Goal: Task Accomplishment & Management: Complete application form

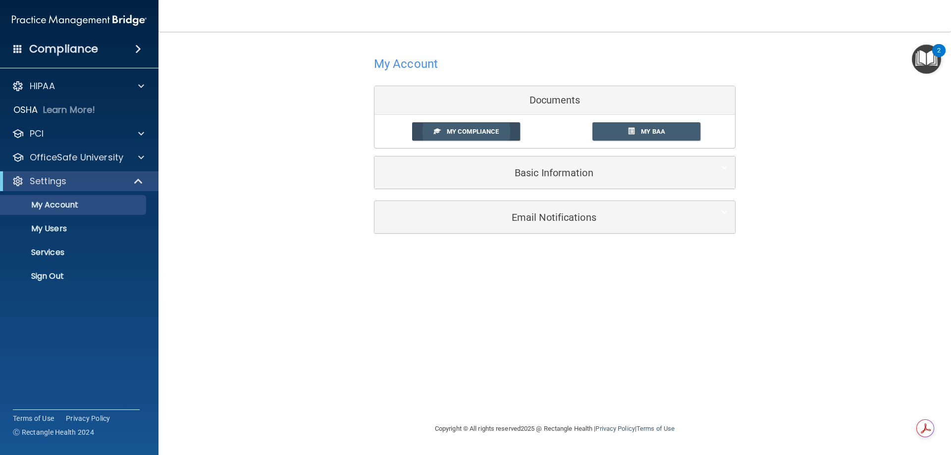
click at [471, 131] on span "My Compliance" at bounding box center [473, 131] width 52 height 7
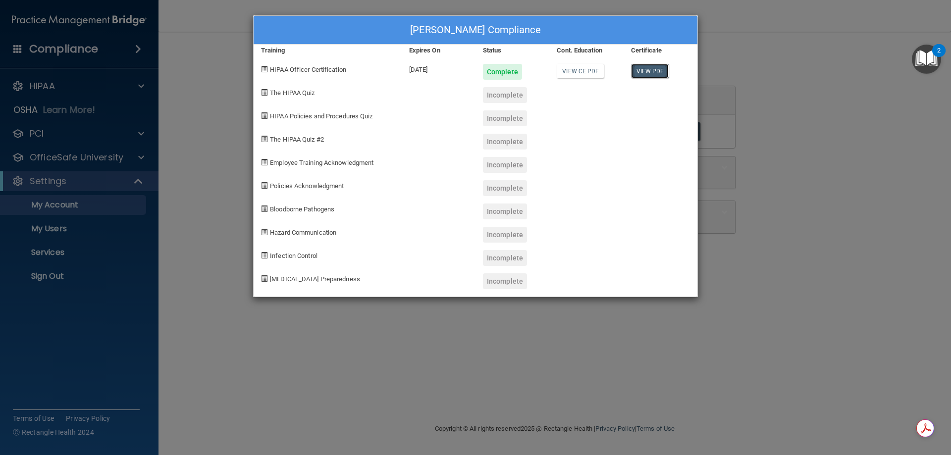
click at [639, 69] on link "View PDF" at bounding box center [650, 71] width 38 height 14
click at [293, 93] on span "The HIPAA Quiz" at bounding box center [292, 92] width 45 height 7
click at [298, 123] on div "HIPAA Policies and Procedures Quiz" at bounding box center [327, 114] width 148 height 23
click at [280, 94] on span "The HIPAA Quiz" at bounding box center [292, 92] width 45 height 7
click at [166, 57] on div "Cindy Valenzuela's Compliance Training Expires On Status Cont. Education Certif…" at bounding box center [475, 227] width 951 height 455
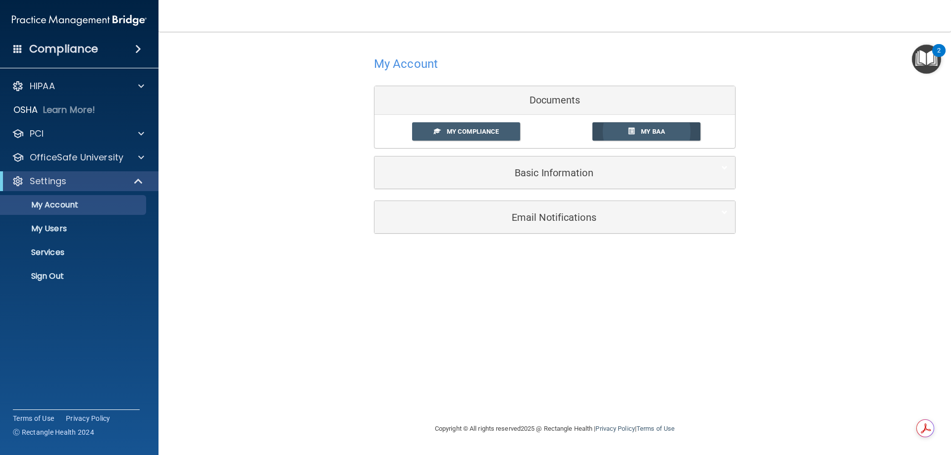
click at [641, 130] on span "My BAA" at bounding box center [653, 131] width 24 height 7
click at [464, 128] on span "My Compliance" at bounding box center [473, 131] width 52 height 7
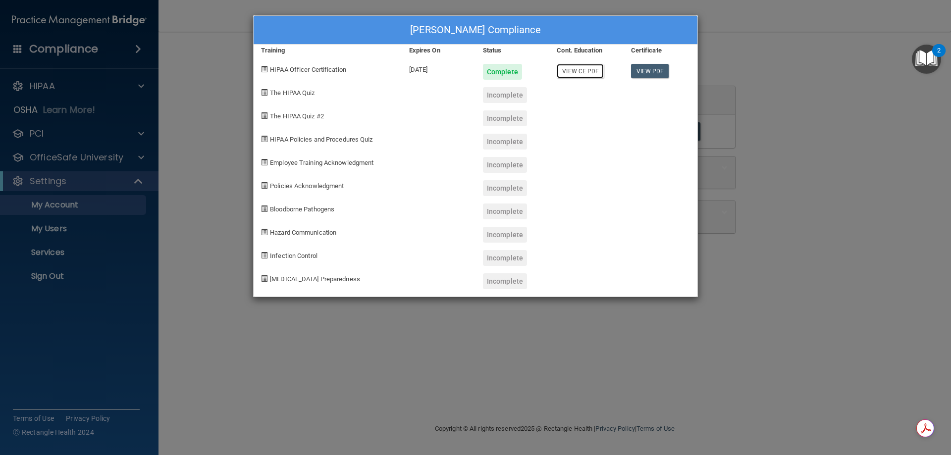
click at [583, 69] on link "View CE PDF" at bounding box center [579, 71] width 47 height 14
click at [509, 89] on div "Incomplete" at bounding box center [505, 95] width 44 height 16
click at [288, 93] on span "The HIPAA Quiz" at bounding box center [292, 92] width 45 height 7
click at [263, 94] on span at bounding box center [264, 92] width 6 height 6
click at [55, 88] on div "Cindy Valenzuela's Compliance Training Expires On Status Cont. Education Certif…" at bounding box center [475, 227] width 951 height 455
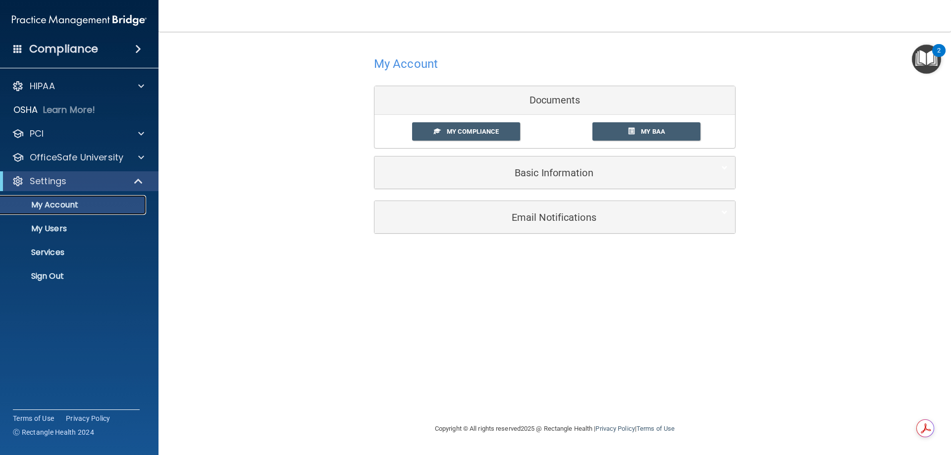
click at [107, 201] on p "My Account" at bounding box center [73, 205] width 135 height 10
click at [83, 203] on p "My Account" at bounding box center [73, 205] width 135 height 10
click at [144, 86] on div at bounding box center [139, 86] width 25 height 12
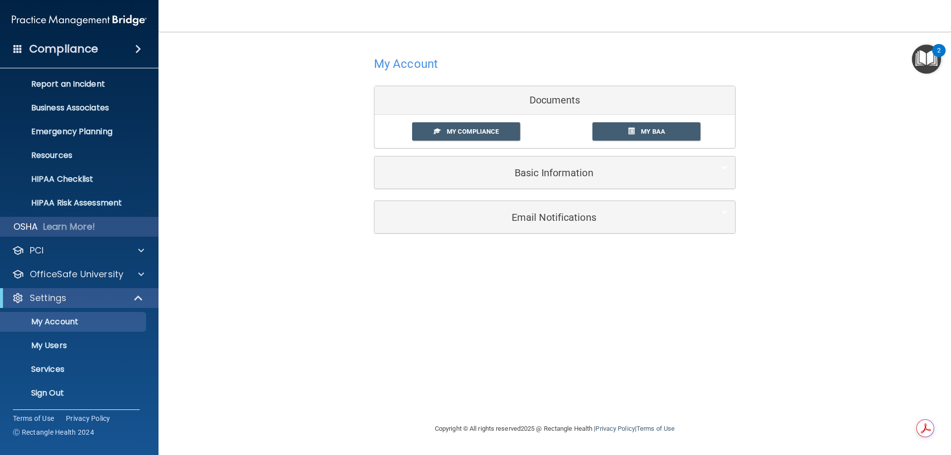
scroll to position [51, 0]
click at [136, 50] on span at bounding box center [138, 49] width 6 height 12
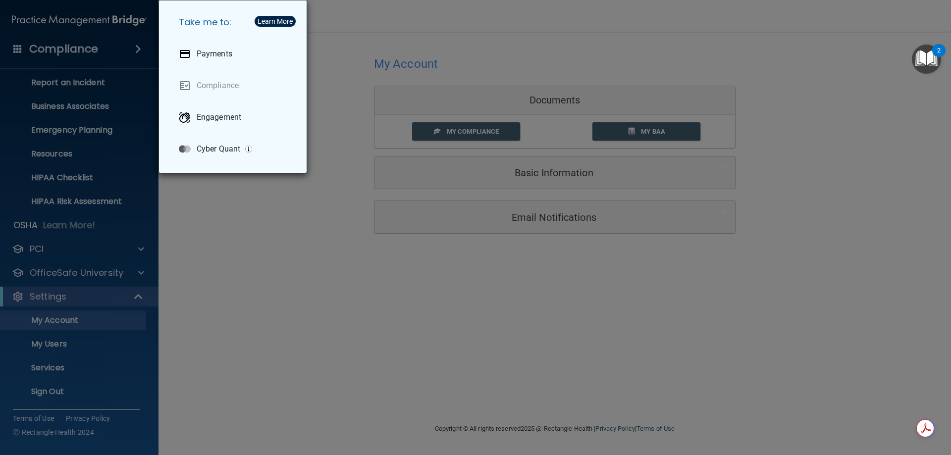
click at [197, 209] on div "Take me to: Payments Compliance Engagement Cyber Quant" at bounding box center [475, 227] width 951 height 455
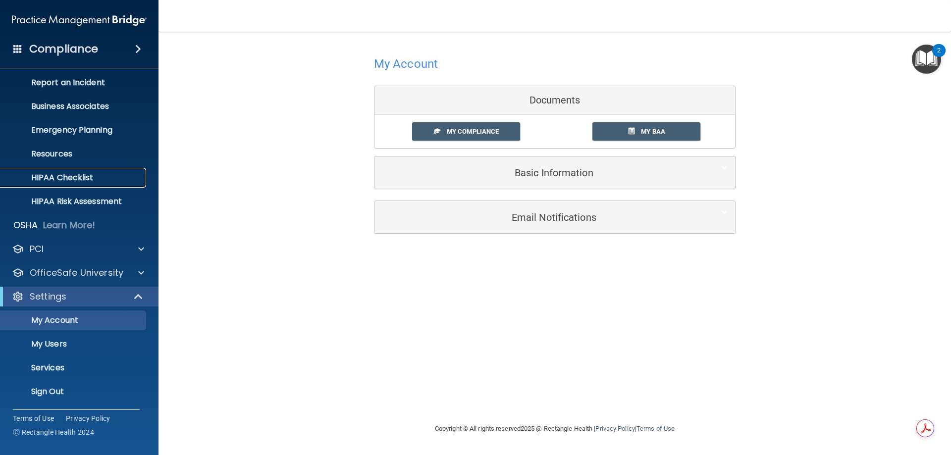
click at [80, 178] on p "HIPAA Checklist" at bounding box center [73, 178] width 135 height 10
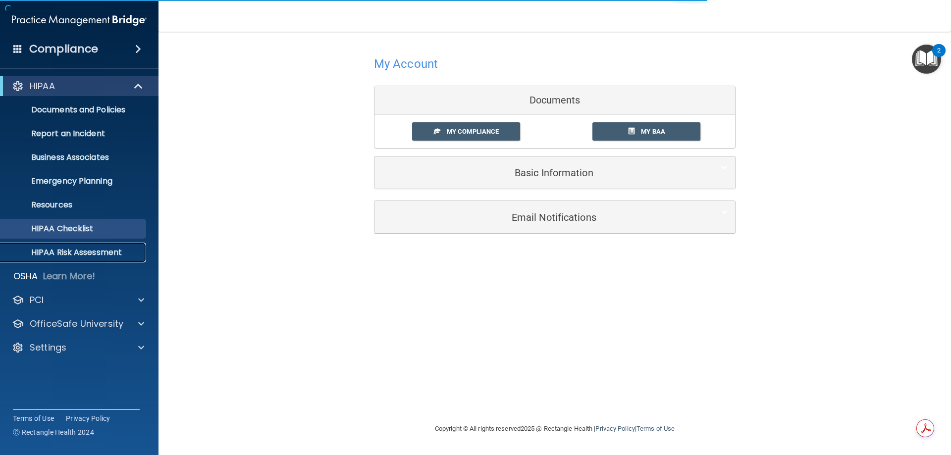
click at [101, 254] on p "HIPAA Risk Assessment" at bounding box center [73, 253] width 135 height 10
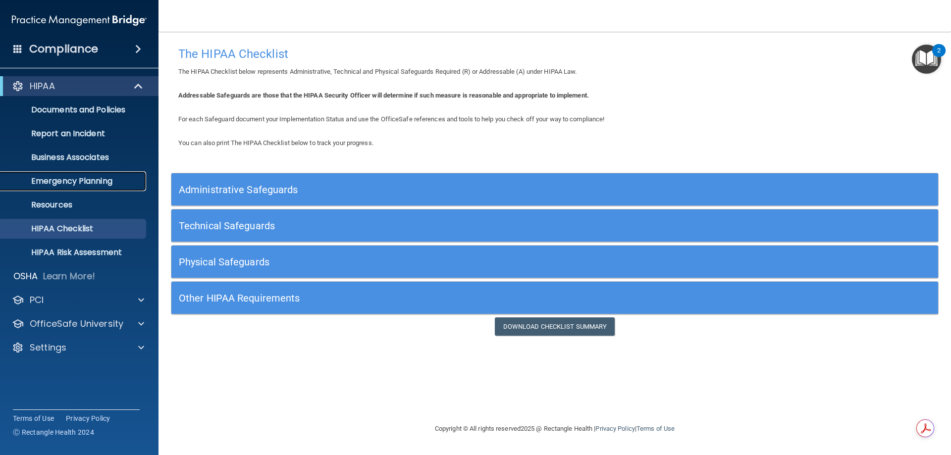
click at [71, 183] on p "Emergency Planning" at bounding box center [73, 181] width 135 height 10
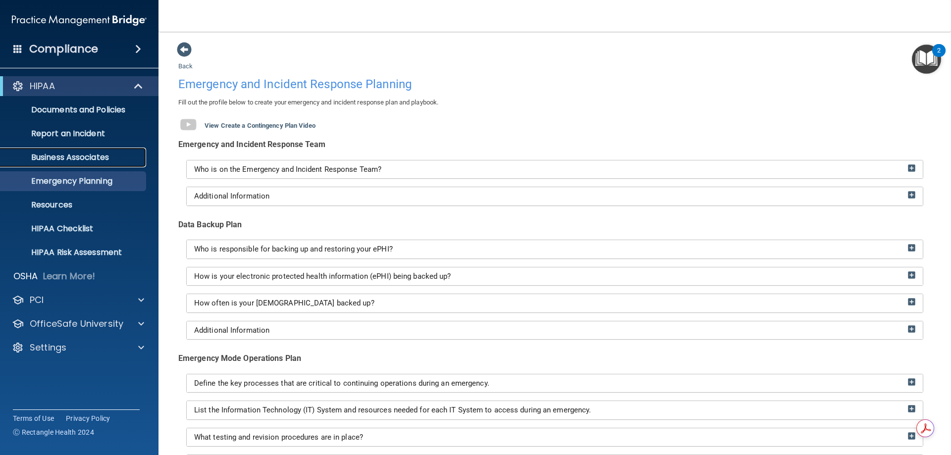
click at [84, 158] on p "Business Associates" at bounding box center [73, 157] width 135 height 10
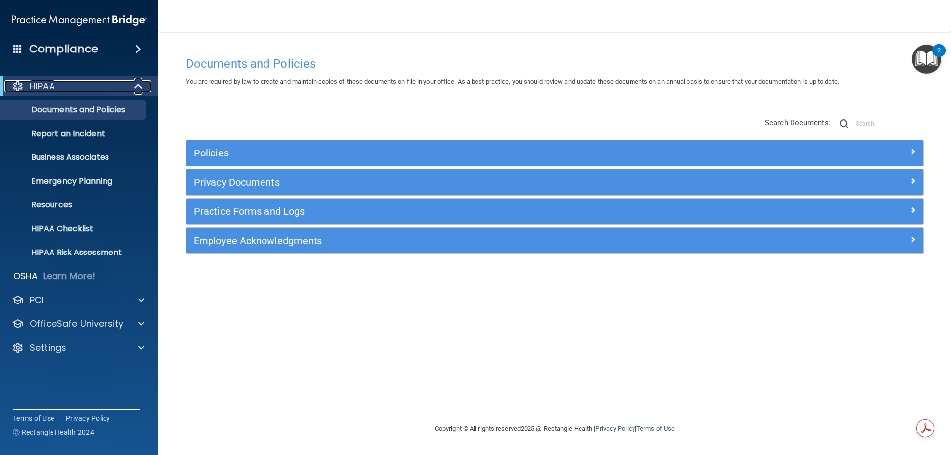
click at [142, 86] on span at bounding box center [139, 86] width 8 height 12
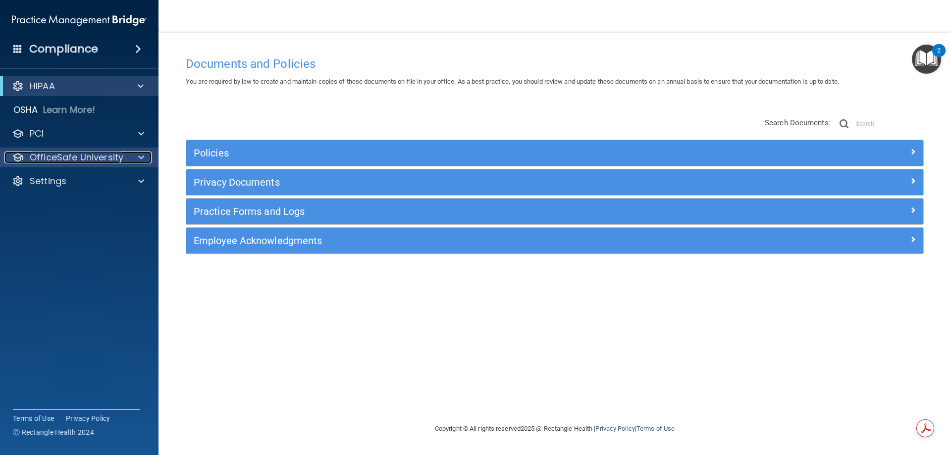
click at [141, 154] on span at bounding box center [141, 157] width 6 height 12
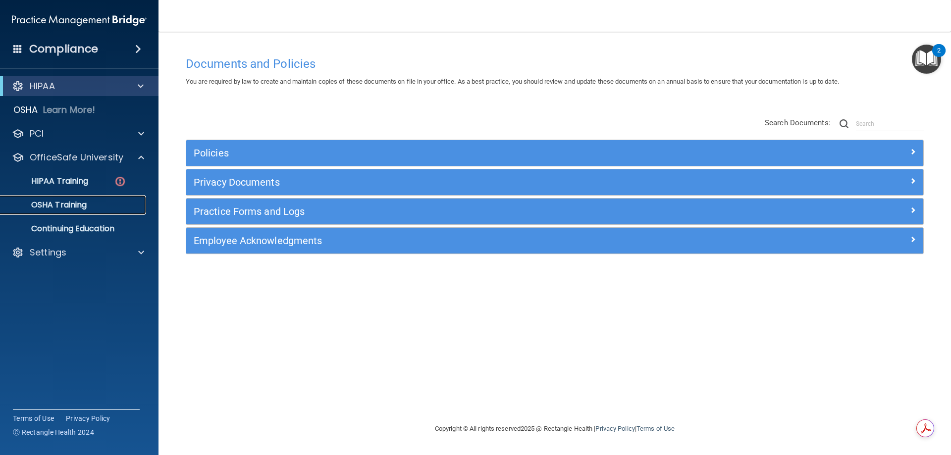
click at [79, 200] on p "OSHA Training" at bounding box center [46, 205] width 80 height 10
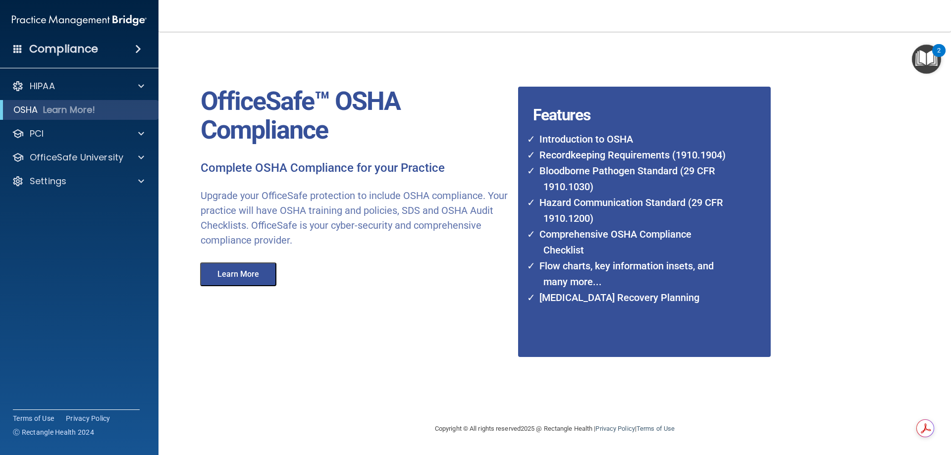
click at [619, 214] on li "Hazard Communication Standard (29 CFR 1910.1200)" at bounding box center [632, 211] width 198 height 32
click at [143, 157] on span at bounding box center [141, 157] width 6 height 12
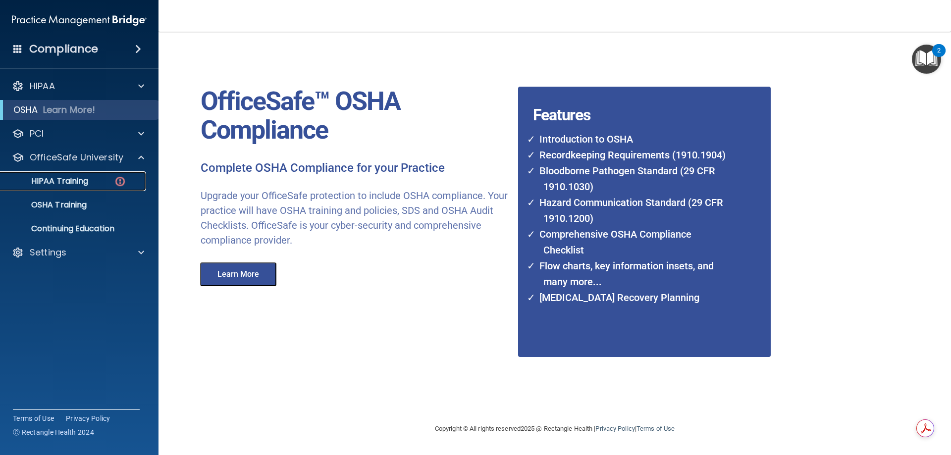
click at [123, 179] on img at bounding box center [120, 181] width 12 height 12
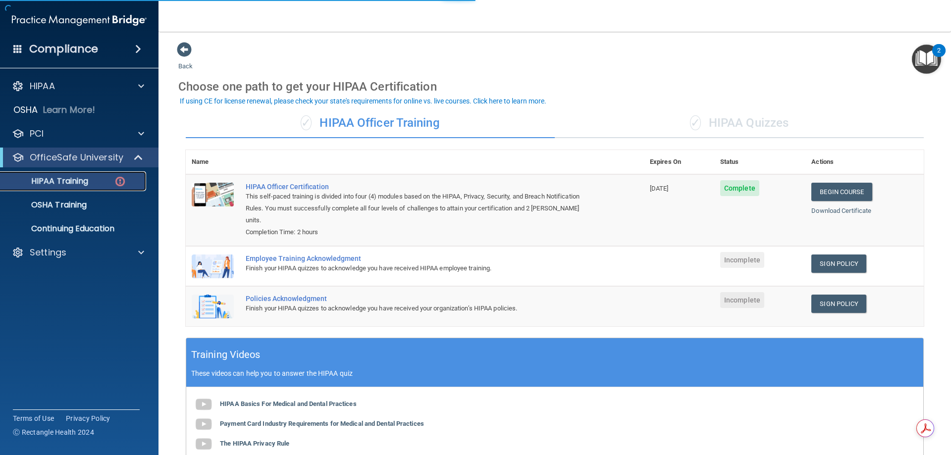
click at [112, 182] on div "HIPAA Training" at bounding box center [73, 181] width 135 height 10
click at [827, 254] on link "Sign Policy" at bounding box center [838, 263] width 55 height 18
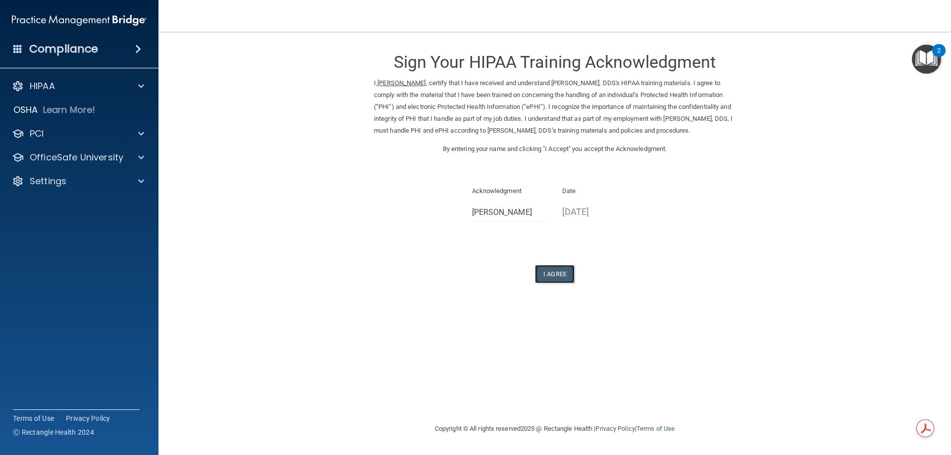
click at [551, 268] on button "I Agree" at bounding box center [555, 274] width 40 height 18
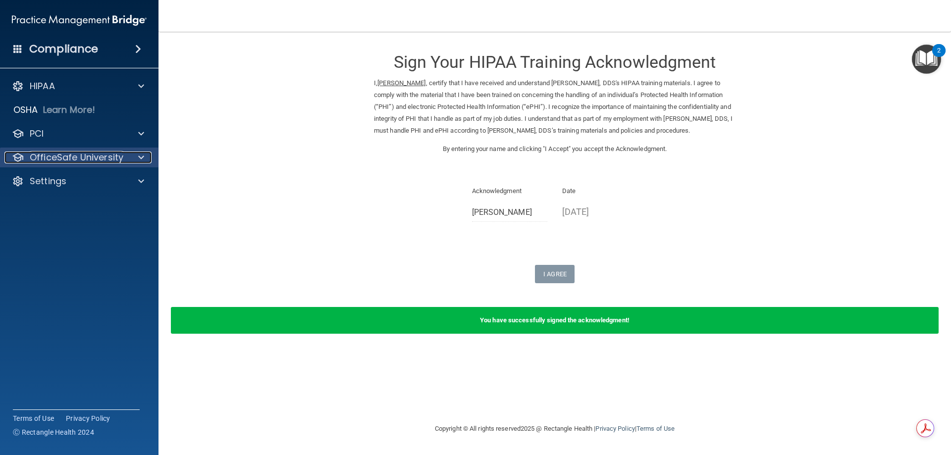
click at [147, 156] on div at bounding box center [139, 157] width 25 height 12
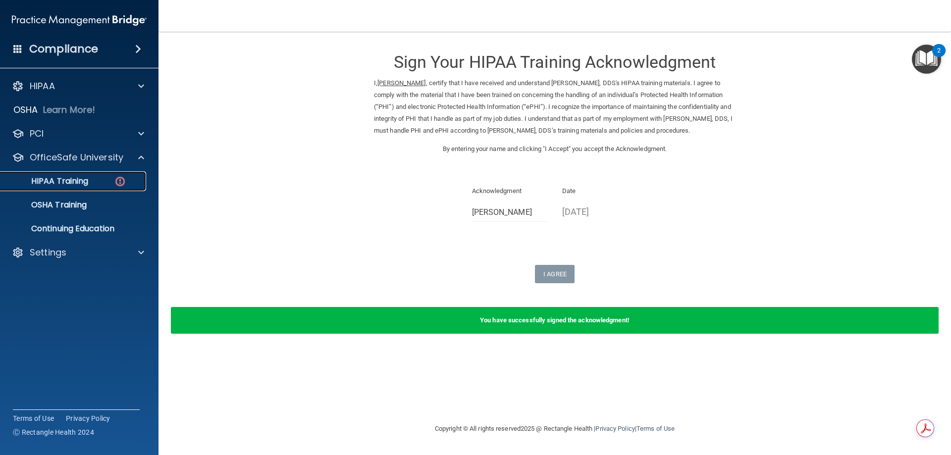
click at [114, 181] on img at bounding box center [120, 181] width 12 height 12
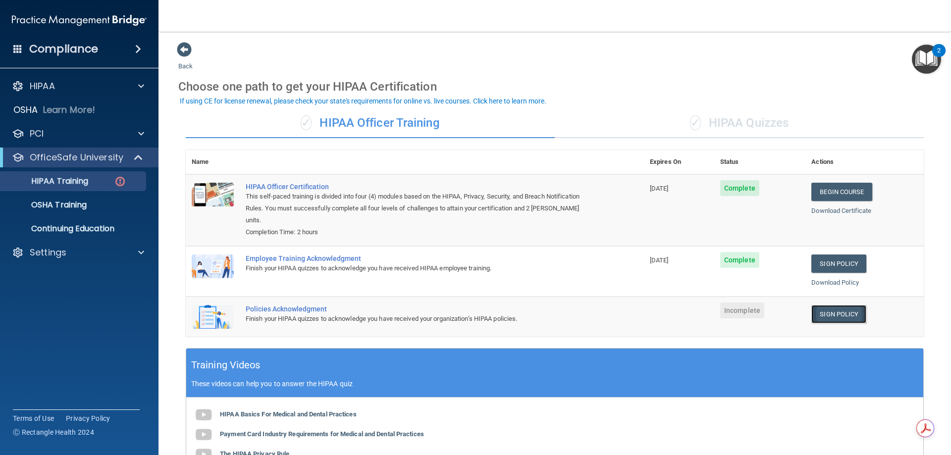
click at [824, 305] on link "Sign Policy" at bounding box center [838, 314] width 55 height 18
click at [819, 305] on link "Sign Policy" at bounding box center [838, 314] width 55 height 18
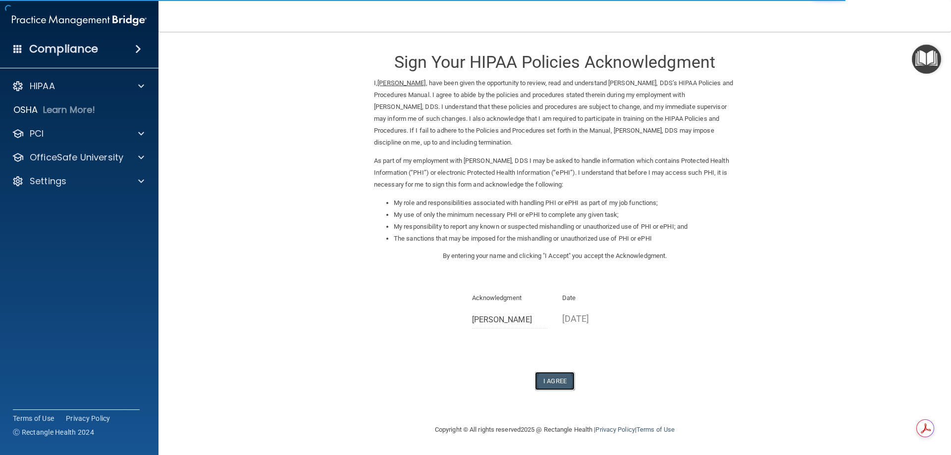
click at [554, 376] on button "I Agree" at bounding box center [555, 381] width 40 height 18
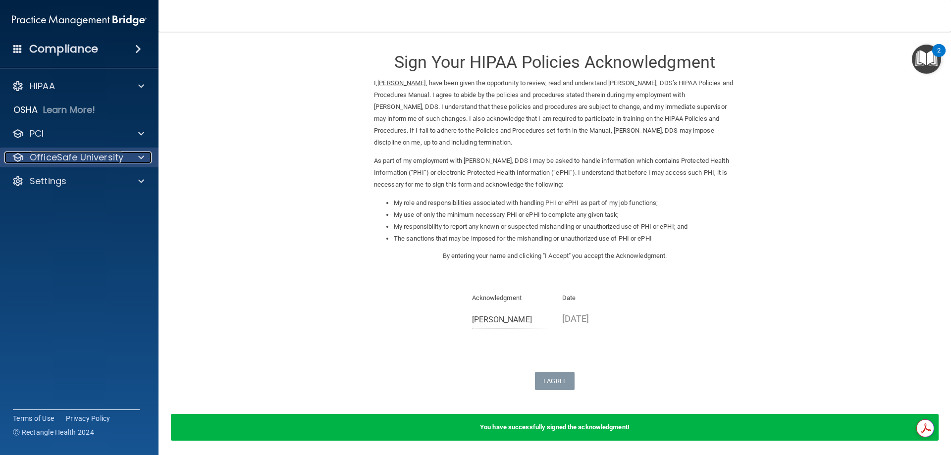
click at [136, 153] on div at bounding box center [139, 157] width 25 height 12
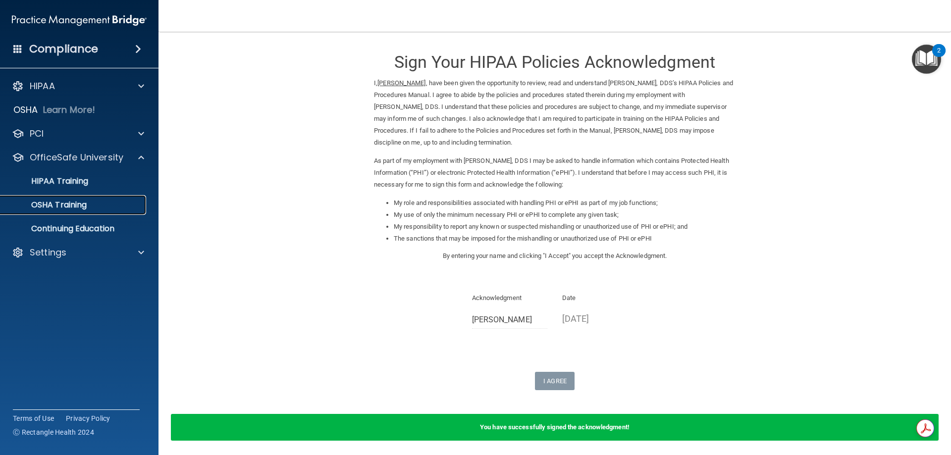
click at [87, 206] on p "OSHA Training" at bounding box center [46, 205] width 80 height 10
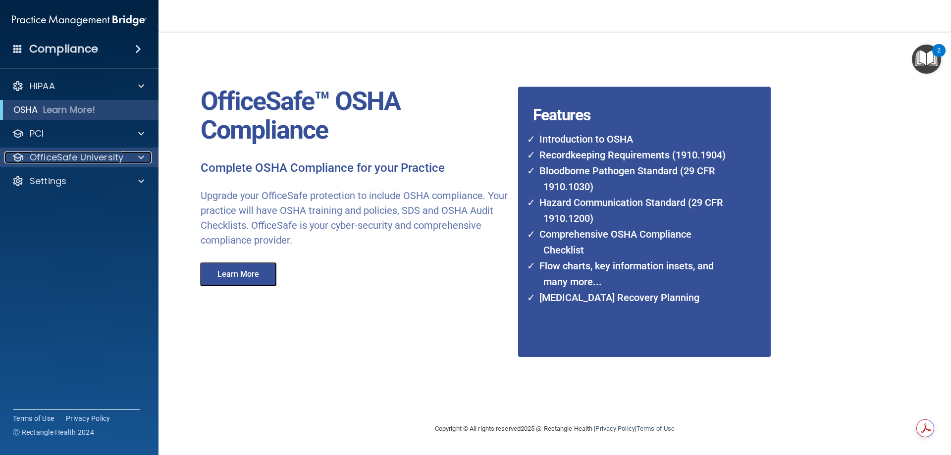
click at [134, 156] on div at bounding box center [139, 157] width 25 height 12
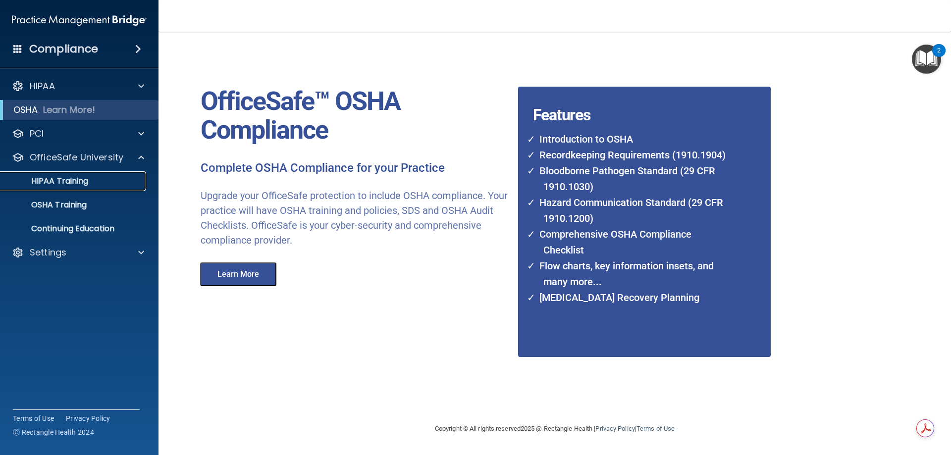
click at [84, 177] on p "HIPAA Training" at bounding box center [47, 181] width 82 height 10
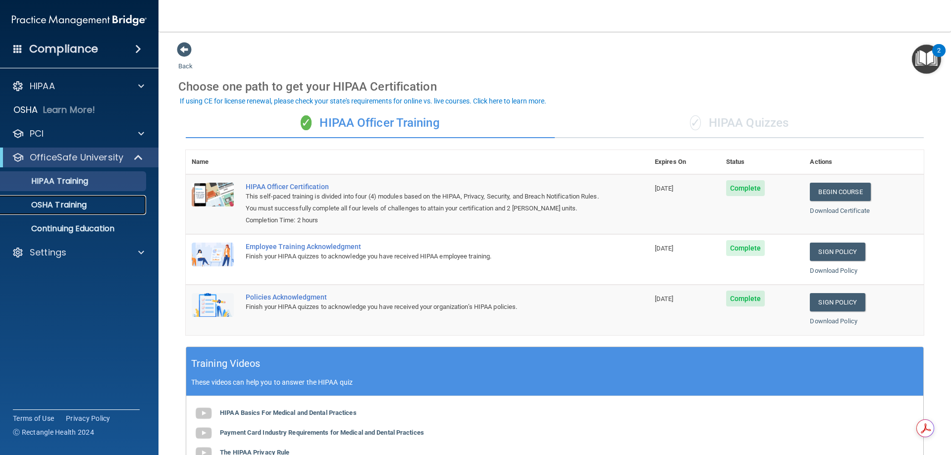
click at [61, 205] on p "OSHA Training" at bounding box center [46, 205] width 80 height 10
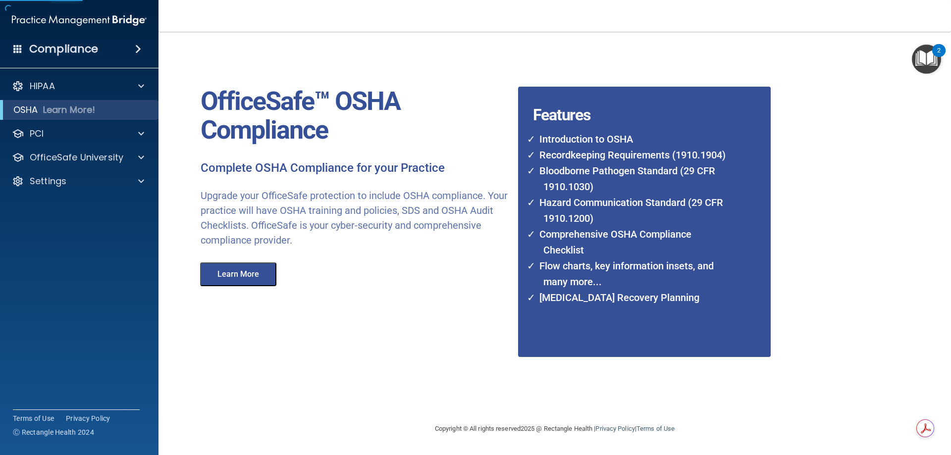
click at [238, 278] on button "Learn More" at bounding box center [238, 274] width 76 height 24
click at [135, 85] on div at bounding box center [139, 86] width 25 height 12
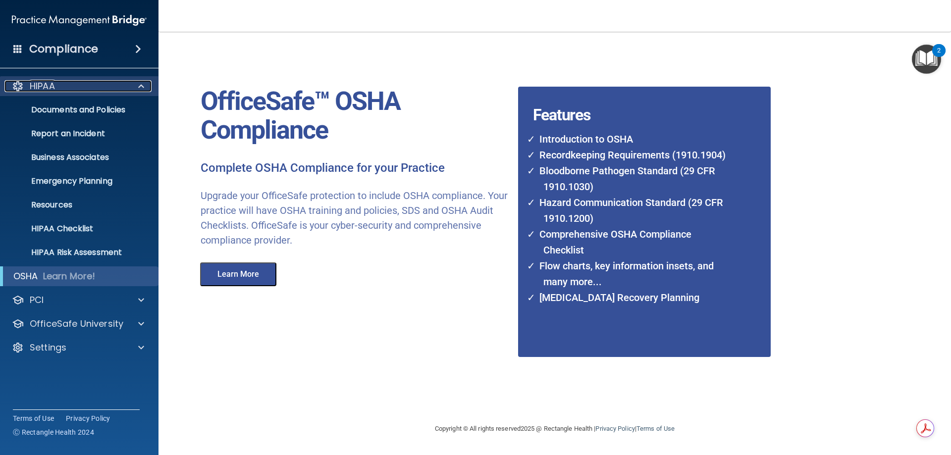
click at [61, 83] on div "HIPAA" at bounding box center [65, 86] width 123 height 12
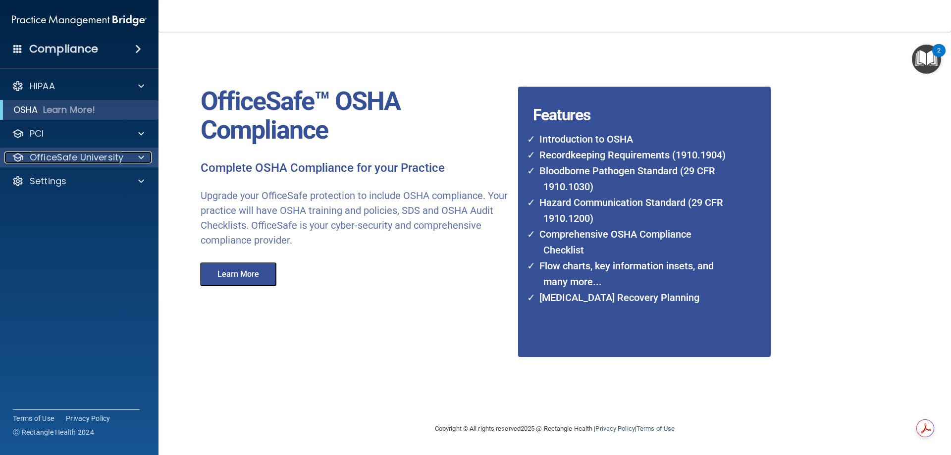
click at [143, 154] on span at bounding box center [141, 157] width 6 height 12
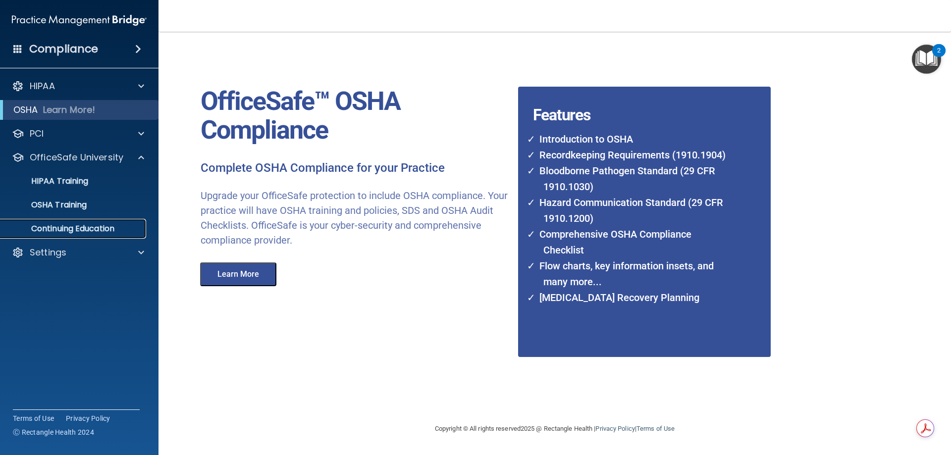
click at [96, 225] on p "Continuing Education" at bounding box center [73, 229] width 135 height 10
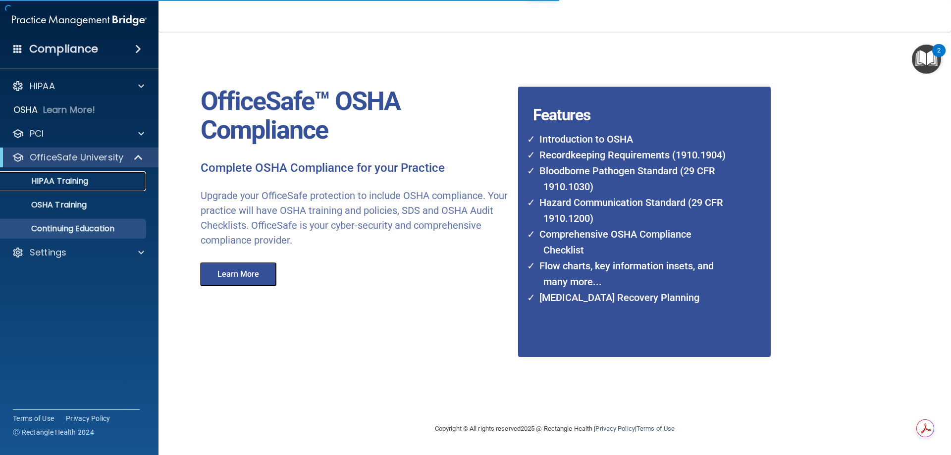
click at [77, 177] on p "HIPAA Training" at bounding box center [47, 181] width 82 height 10
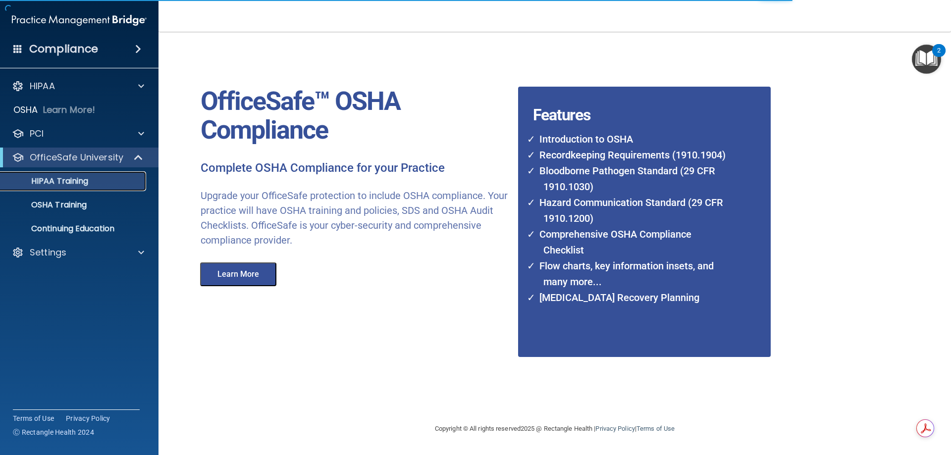
click at [76, 177] on p "HIPAA Training" at bounding box center [47, 181] width 82 height 10
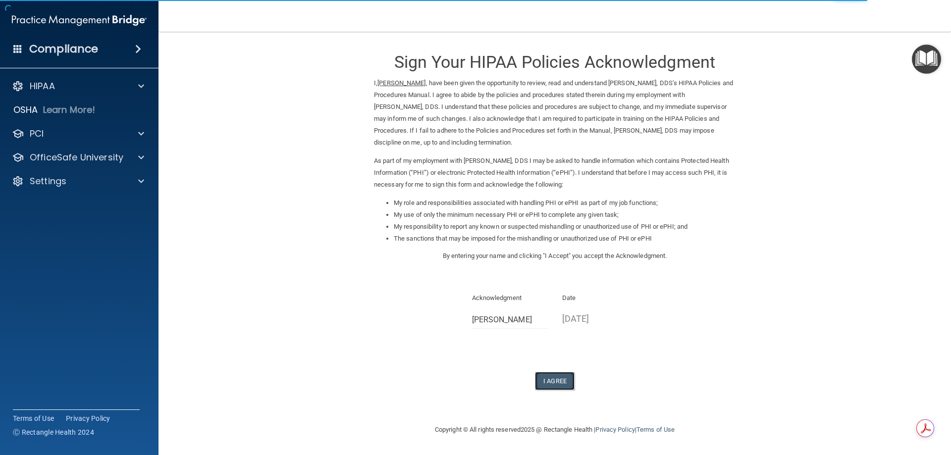
click at [548, 379] on button "I Agree" at bounding box center [555, 381] width 40 height 18
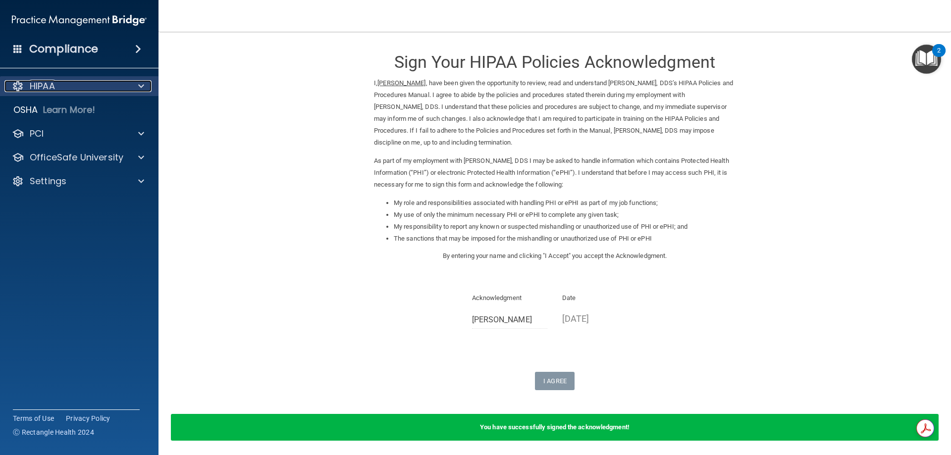
click at [39, 88] on p "HIPAA" at bounding box center [42, 86] width 25 height 12
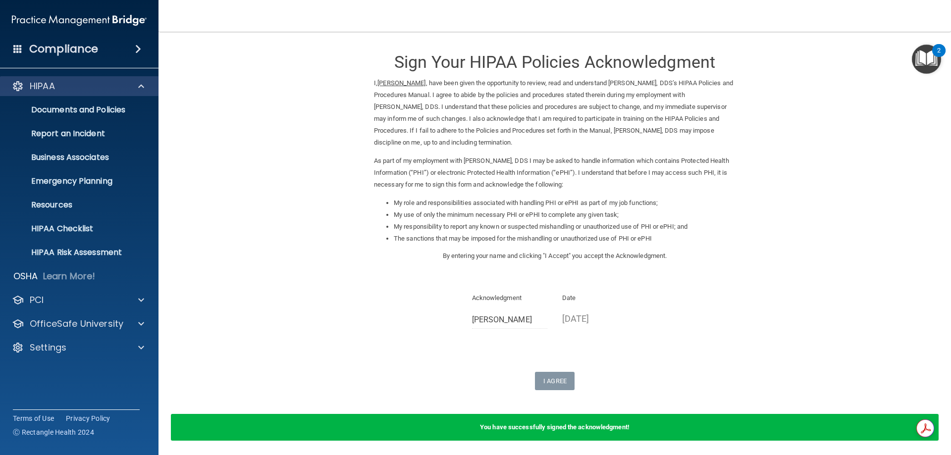
click at [47, 92] on div "HIPAA" at bounding box center [79, 86] width 159 height 20
click at [304, 225] on form "Sign Your HIPAA Policies Acknowledgment I, [PERSON_NAME] , have been given the …" at bounding box center [554, 247] width 752 height 411
